Goal: Browse casually

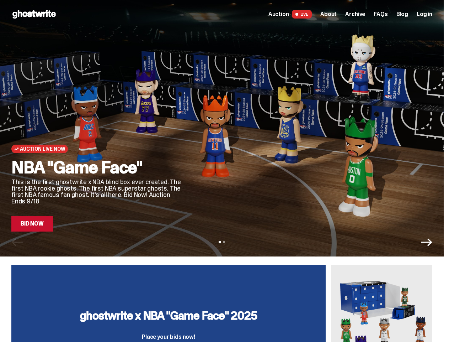
click at [225, 171] on div at bounding box center [313, 141] width 239 height 179
click at [225, 128] on div at bounding box center [313, 141] width 239 height 179
click at [432, 238] on icon "Next" at bounding box center [426, 242] width 11 height 8
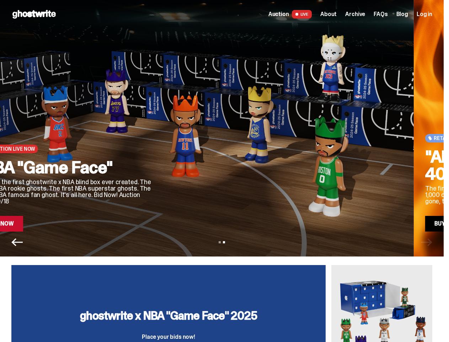
click at [225, 238] on div "View slide 1 View slide 2" at bounding box center [222, 241] width 444 height 11
